Goal: Task Accomplishment & Management: Manage account settings

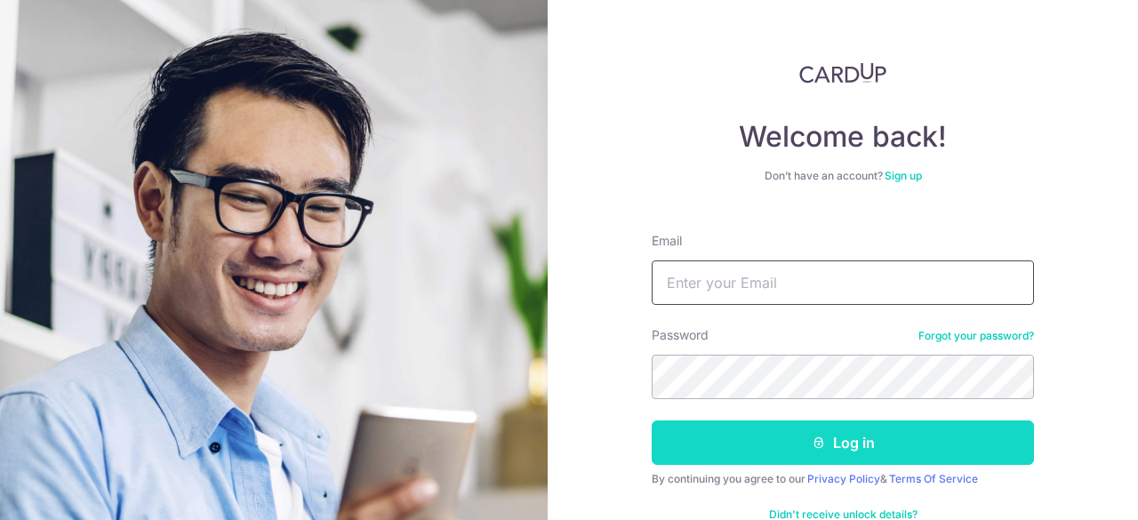
type input "[EMAIL_ADDRESS][DOMAIN_NAME]"
click at [846, 438] on button "Log in" at bounding box center [843, 442] width 382 height 44
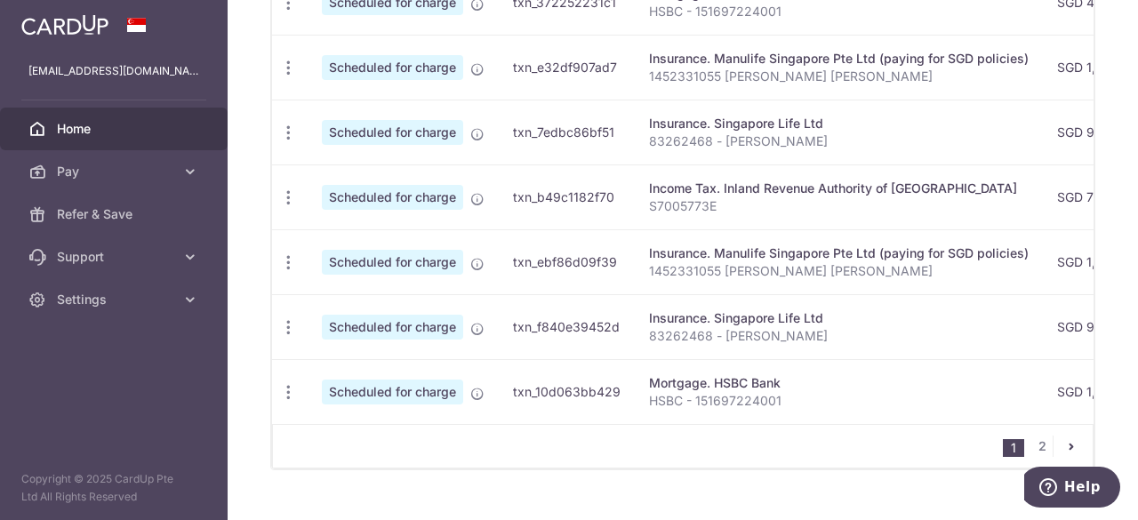
scroll to position [896, 0]
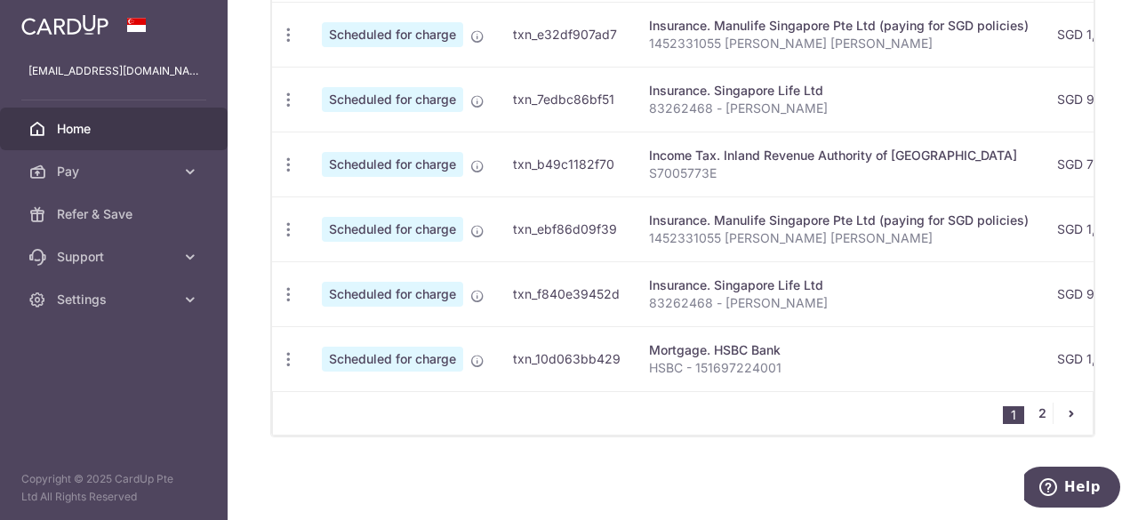
click at [1031, 411] on link "2" at bounding box center [1041, 413] width 21 height 21
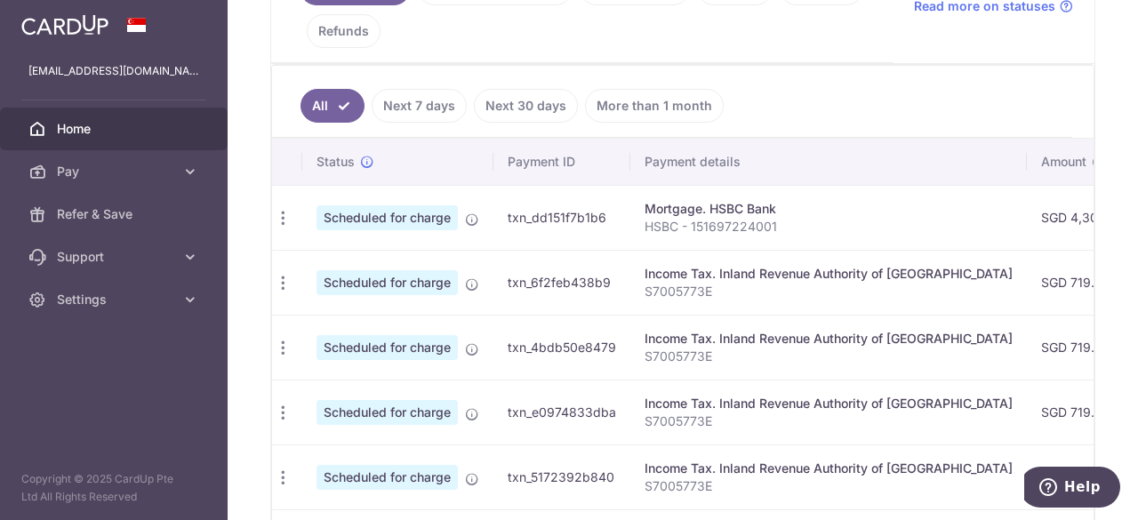
scroll to position [0, 0]
click at [286, 209] on icon "button" at bounding box center [288, 218] width 19 height 19
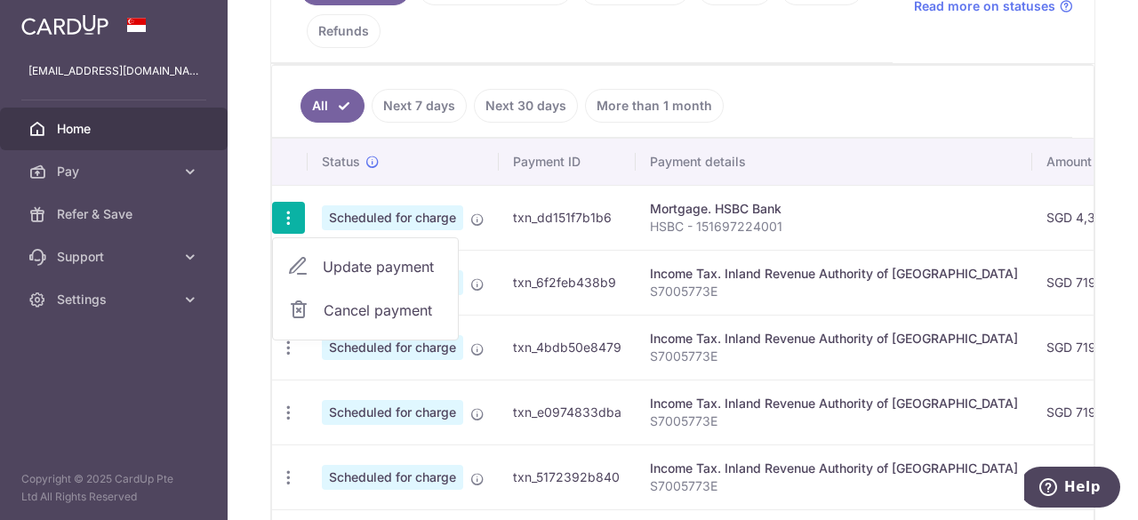
click at [379, 257] on span "Update payment" at bounding box center [383, 266] width 121 height 21
radio input "true"
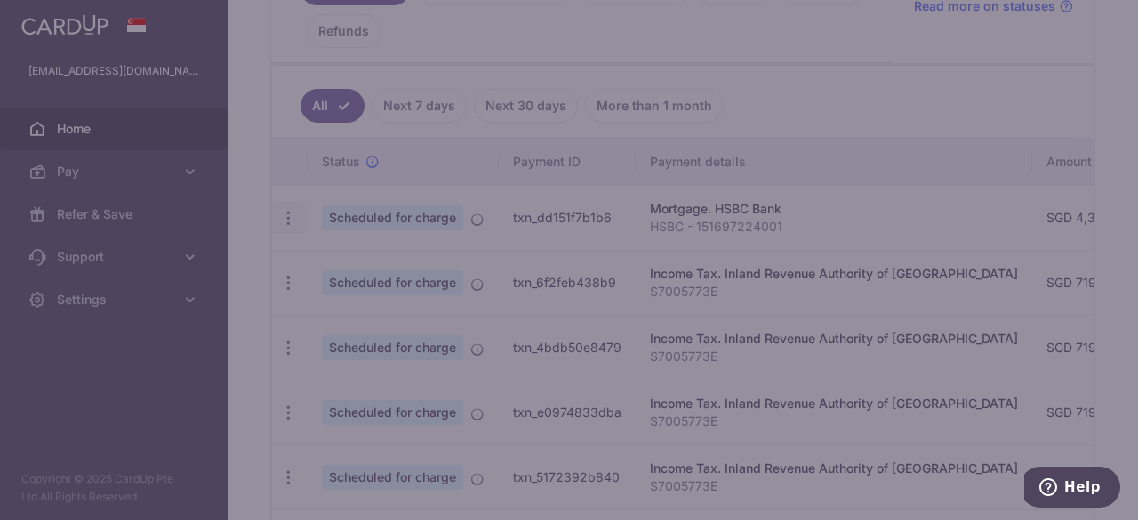
type input "4,307.48"
type input "01/11/2025"
type input "HSBC - 151697224001"
type input "OCBC18"
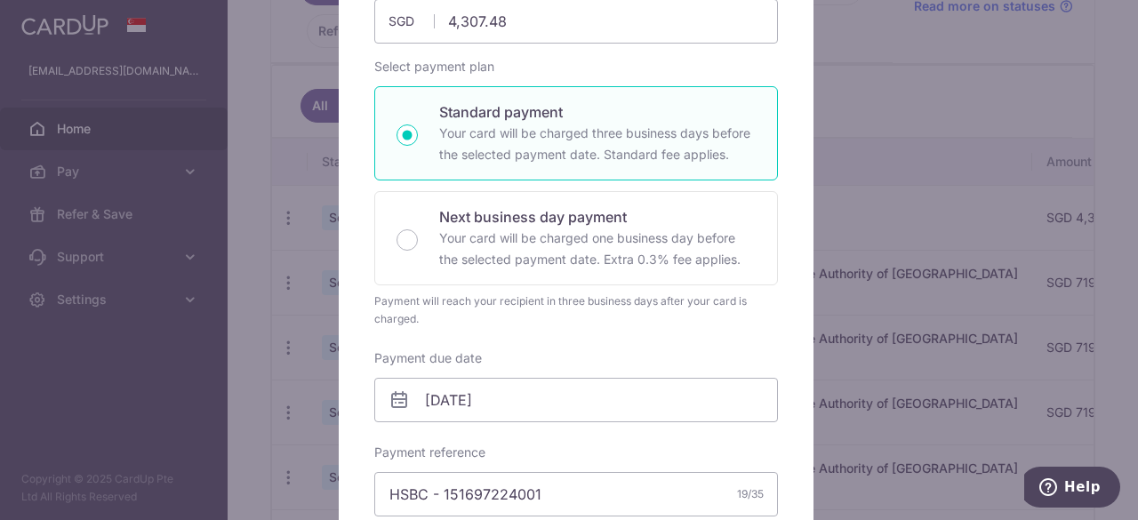
scroll to position [43, 0]
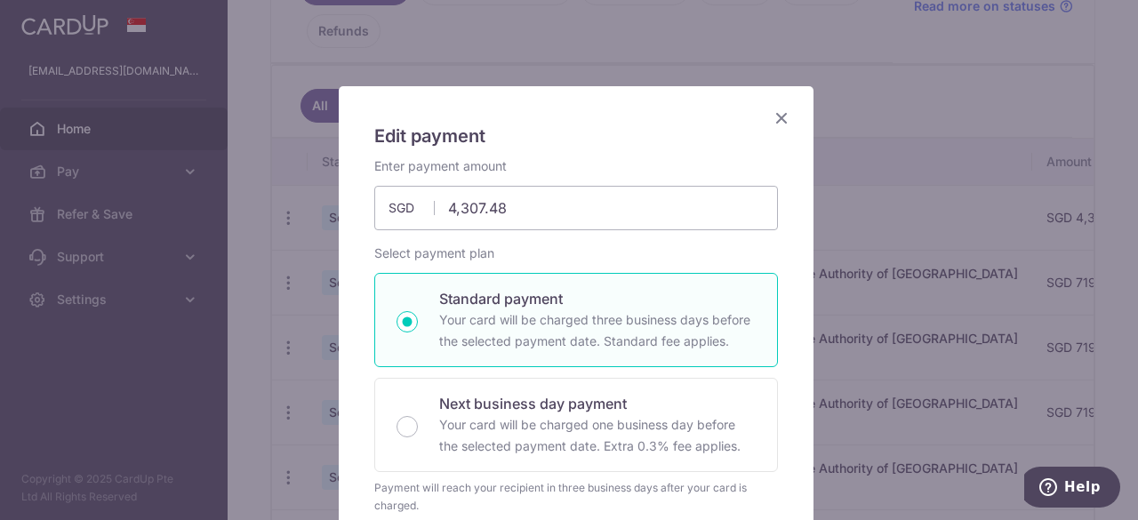
click at [772, 109] on icon "Close" at bounding box center [781, 118] width 21 height 22
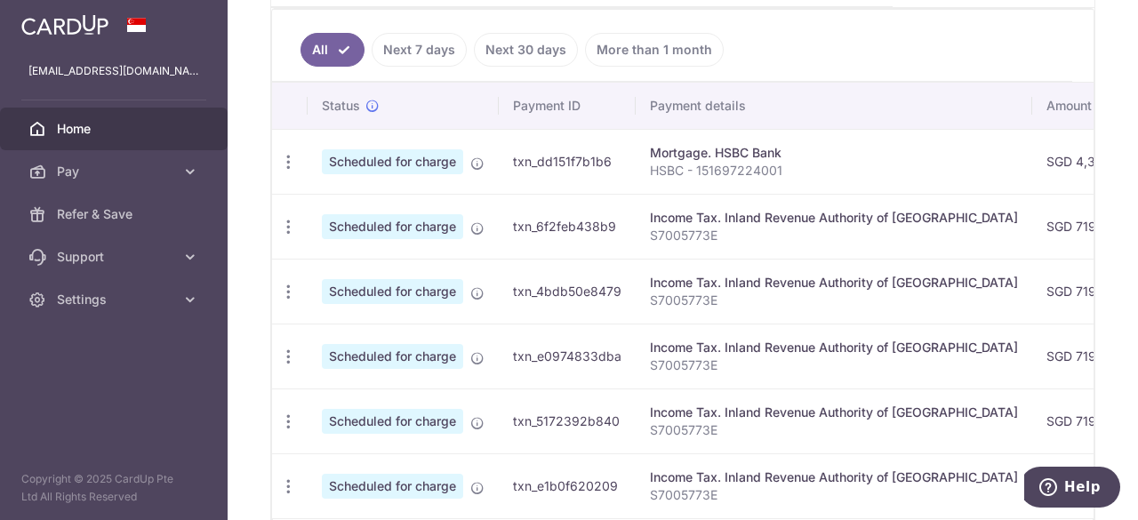
scroll to position [638, 0]
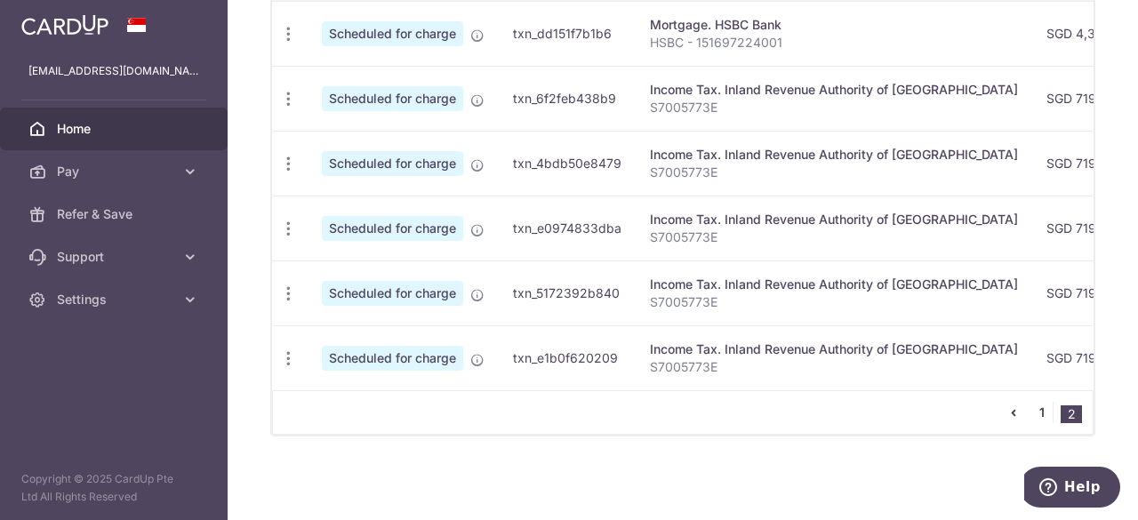
click at [1034, 411] on link "1" at bounding box center [1041, 412] width 21 height 21
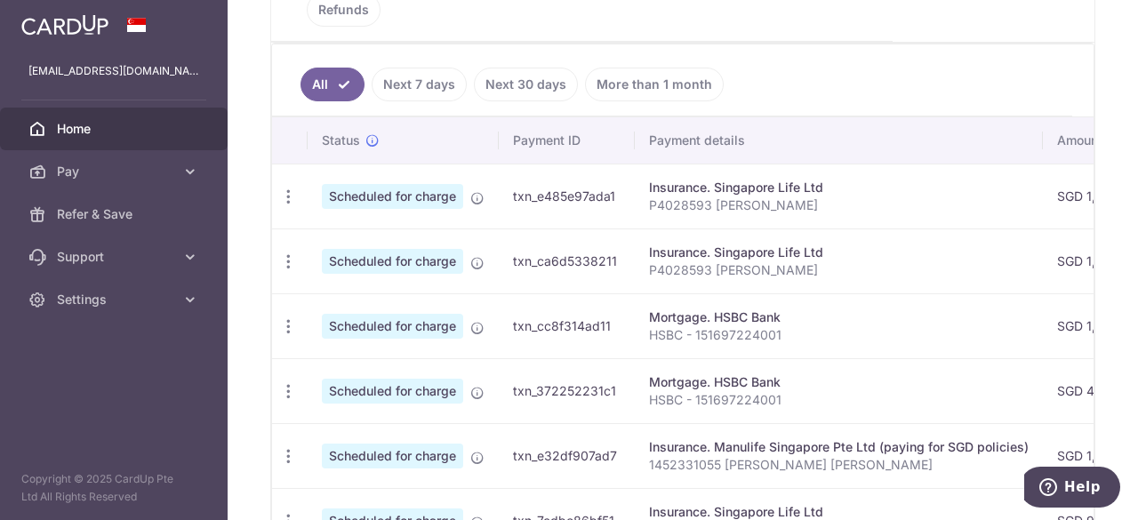
scroll to position [500, 0]
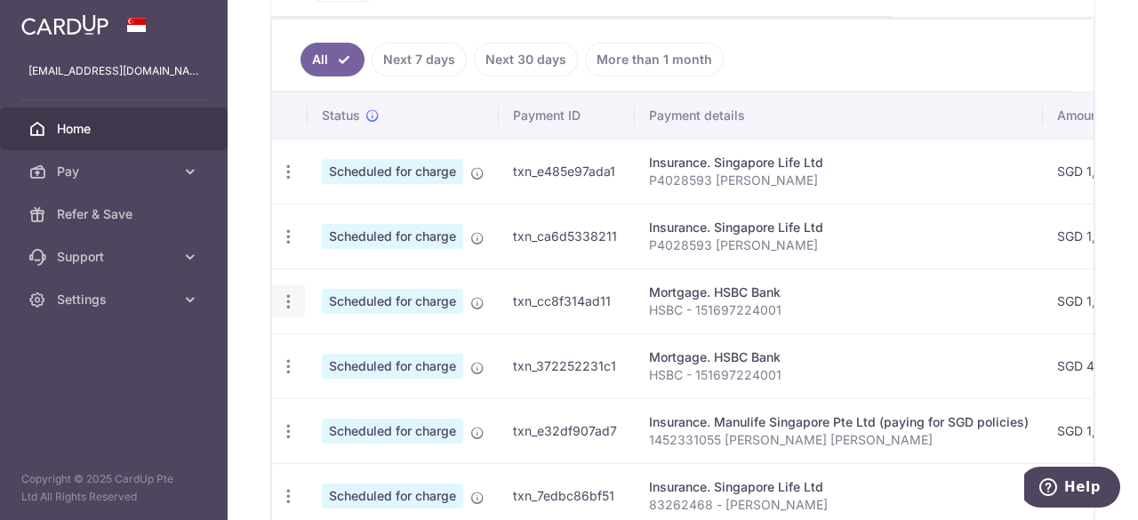
click at [289, 296] on icon "button" at bounding box center [288, 301] width 19 height 19
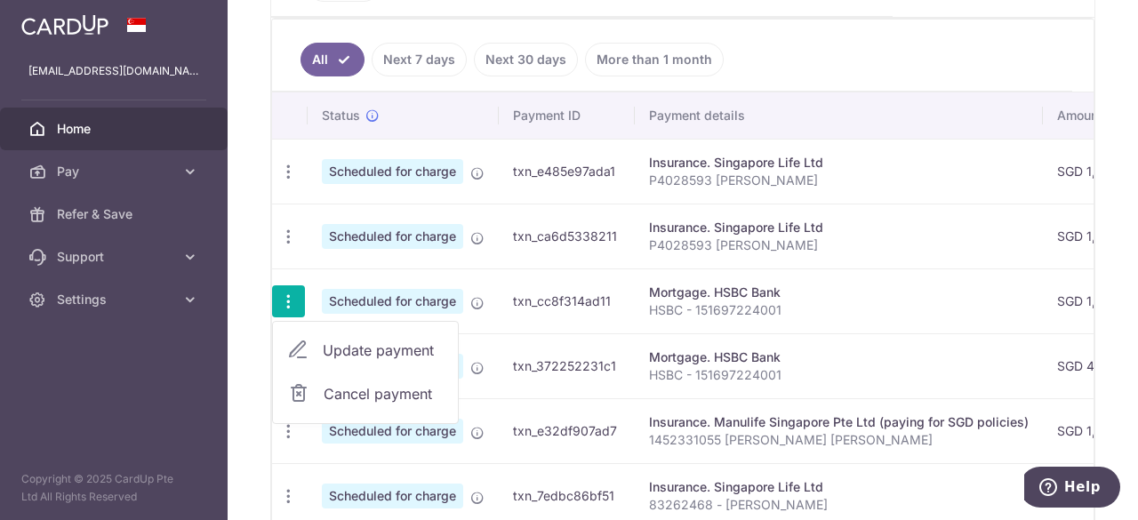
click at [319, 339] on link "Update payment" at bounding box center [365, 350] width 185 height 43
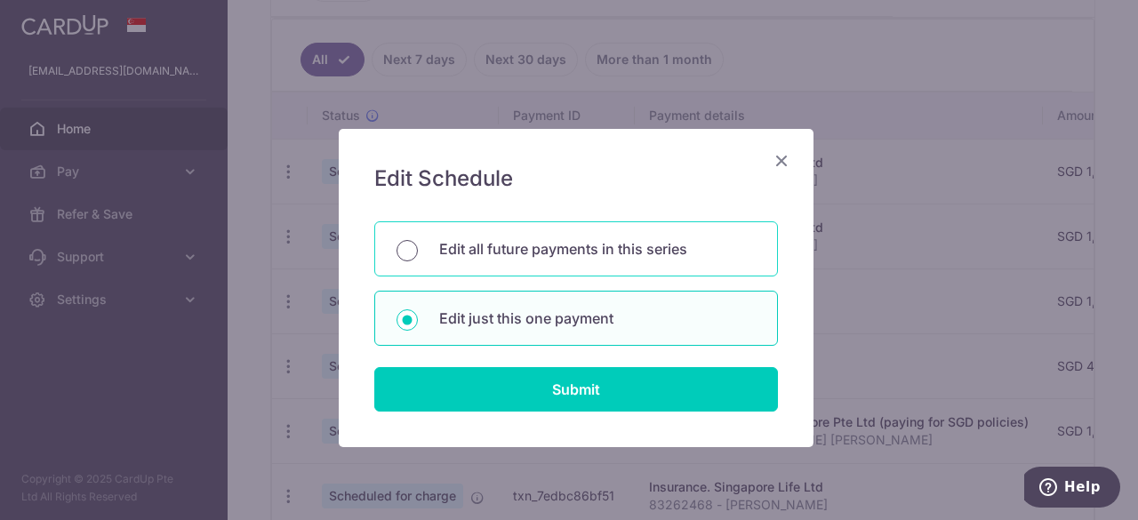
click at [401, 248] on input "Edit all future payments in this series" at bounding box center [406, 250] width 21 height 21
radio input "true"
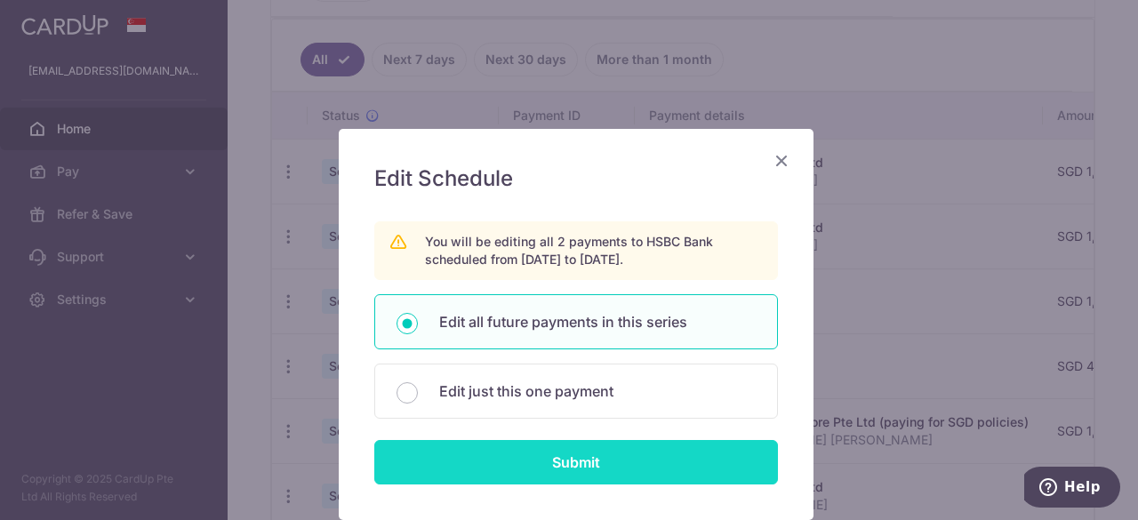
click at [582, 444] on input "Submit" at bounding box center [576, 462] width 404 height 44
type input "1,316.32"
radio input "true"
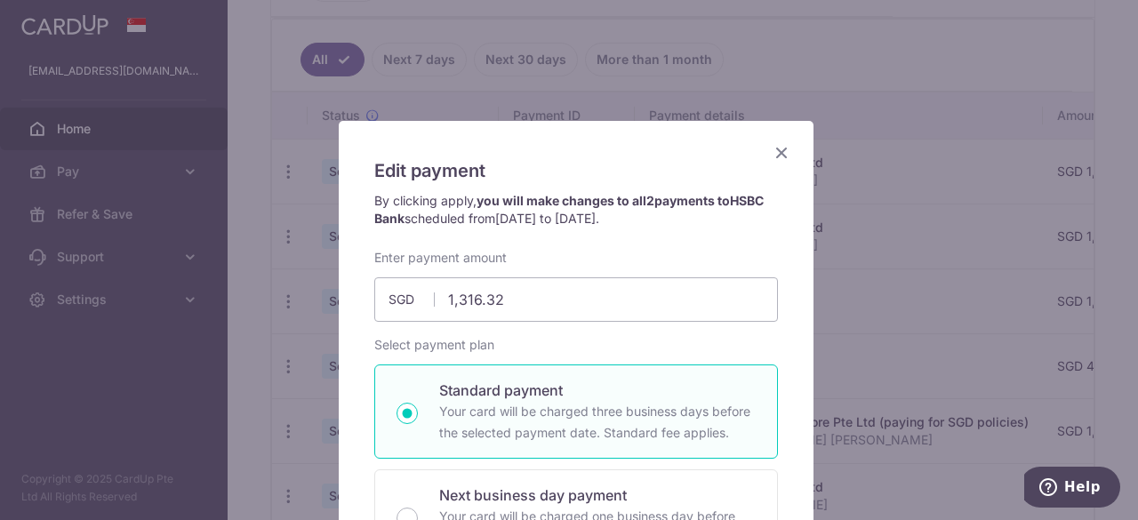
scroll to position [0, 0]
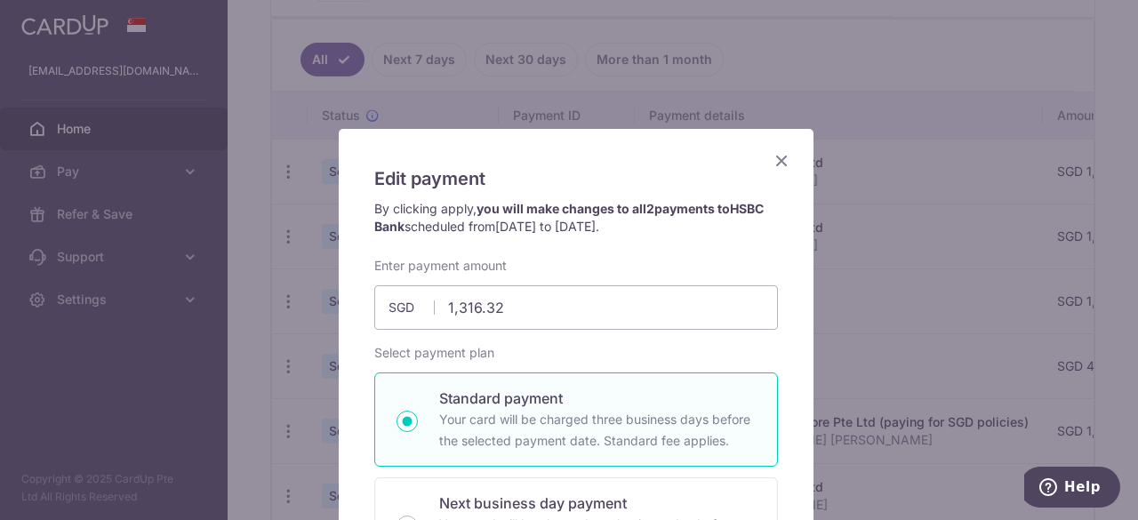
click at [777, 156] on icon "Close" at bounding box center [781, 160] width 21 height 22
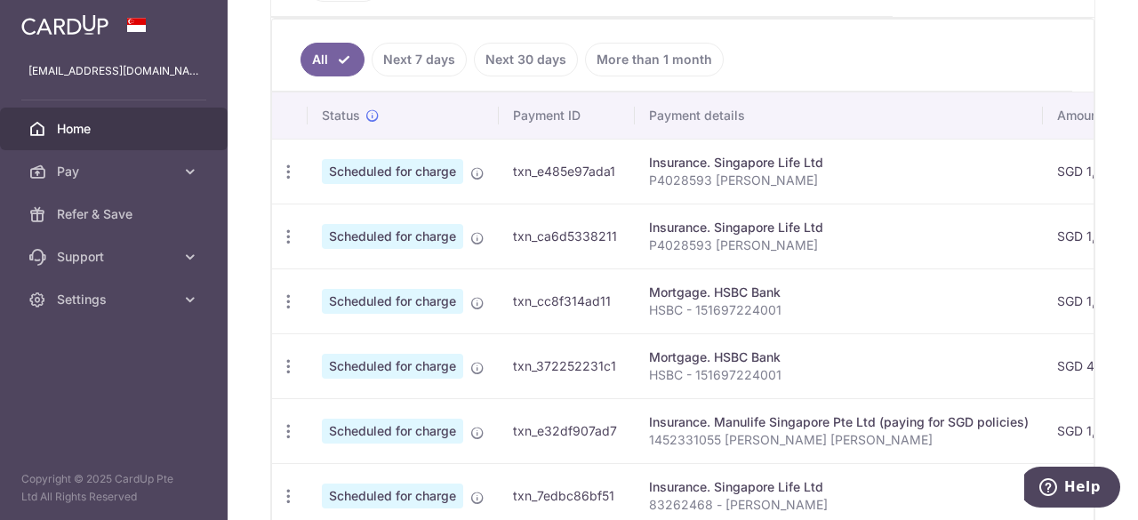
click at [245, 176] on div "× Pause Schedule Pause all future payments in this series Pause just this one p…" at bounding box center [683, 260] width 910 height 520
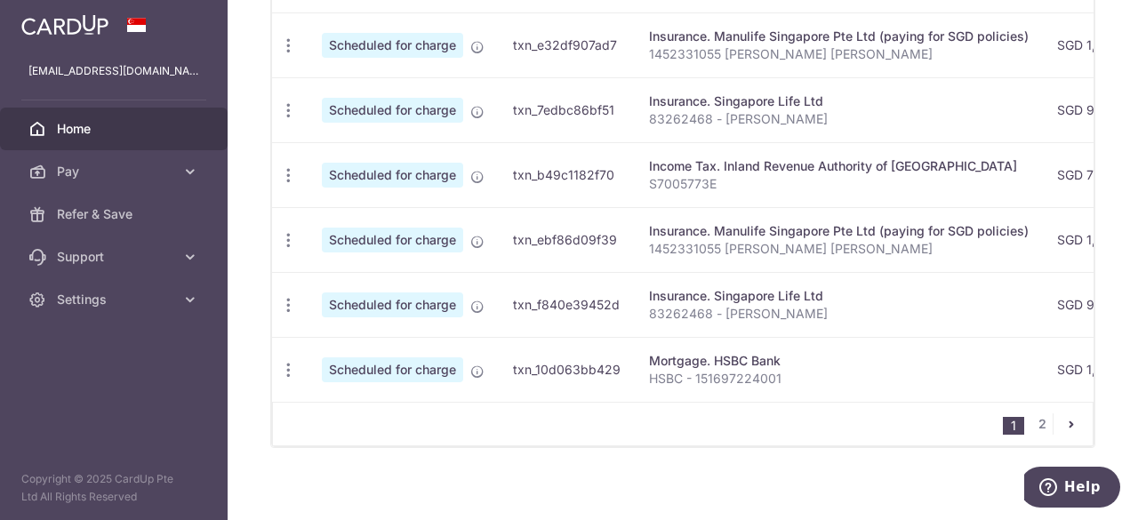
scroll to position [887, 0]
click at [1035, 420] on link "2" at bounding box center [1041, 422] width 21 height 21
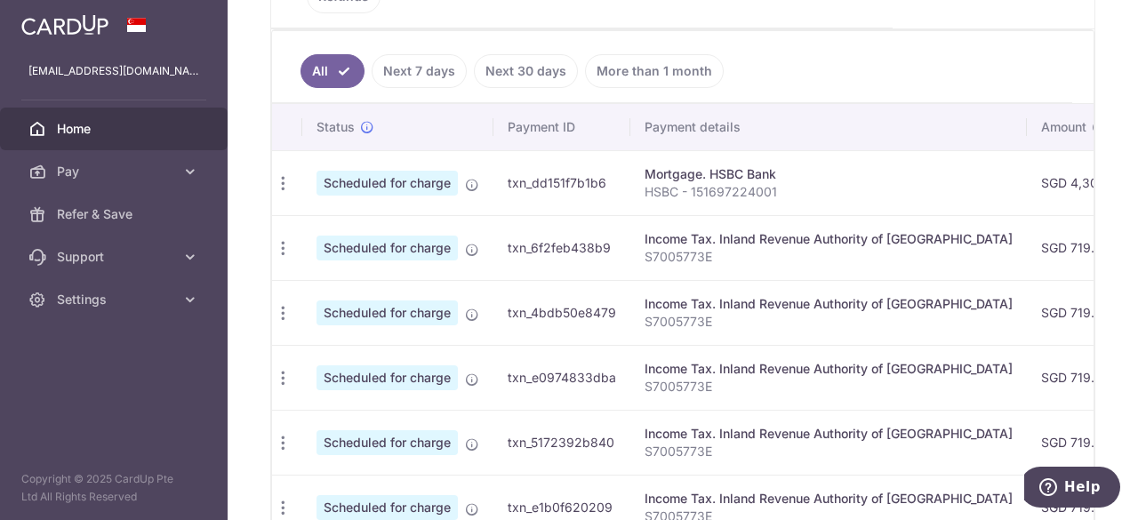
scroll to position [0, 0]
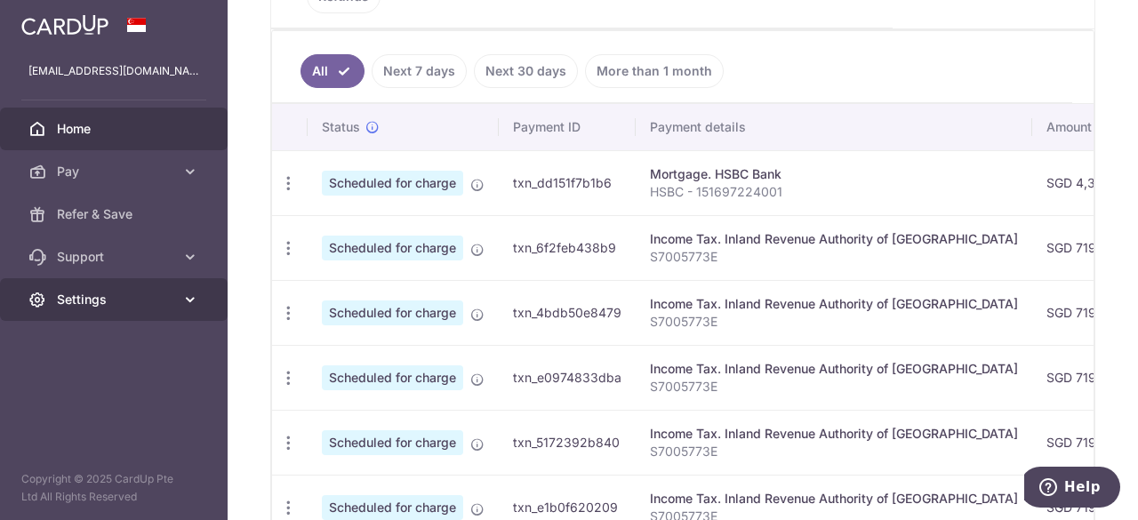
click at [178, 293] on link "Settings" at bounding box center [114, 299] width 228 height 43
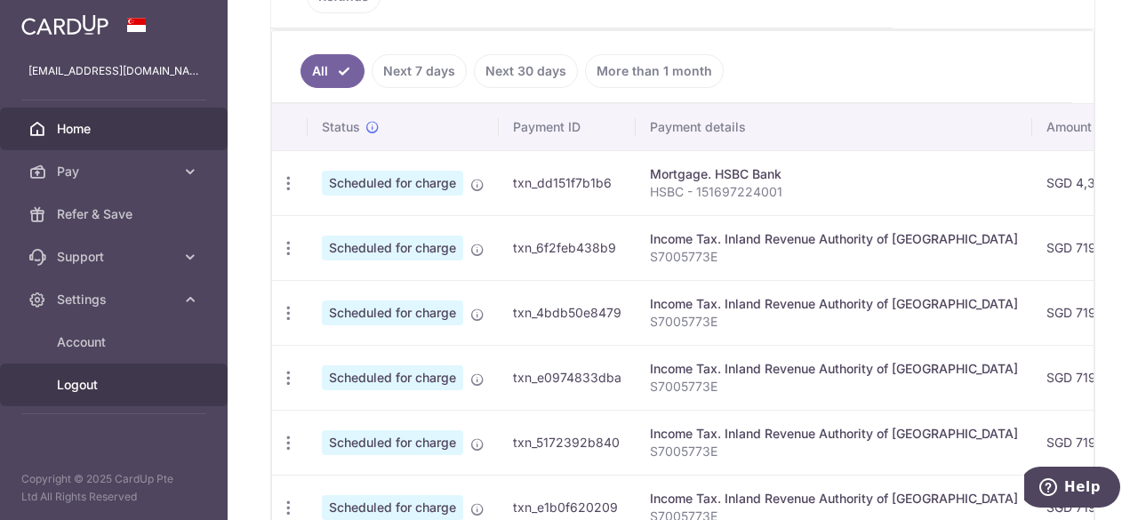
click at [89, 385] on span "Logout" at bounding box center [115, 385] width 117 height 18
